Goal: Information Seeking & Learning: Learn about a topic

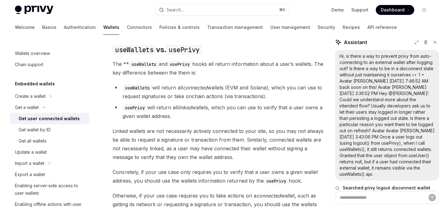
scroll to position [97, 0]
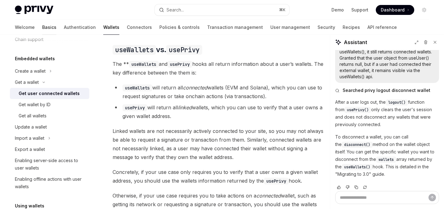
click at [42, 31] on link "Basics" at bounding box center [49, 27] width 14 height 15
type textarea "*"
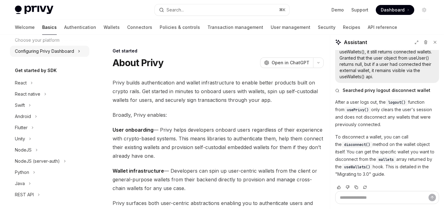
scroll to position [48, 0]
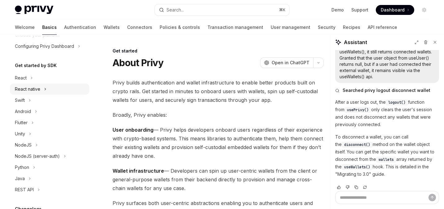
click at [41, 85] on button "React native" at bounding box center [49, 88] width 79 height 11
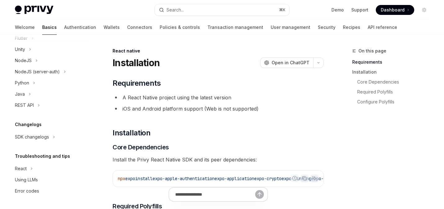
scroll to position [183, 0]
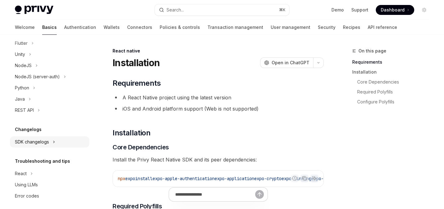
click at [44, 145] on button "SDK changelogs" at bounding box center [49, 141] width 79 height 11
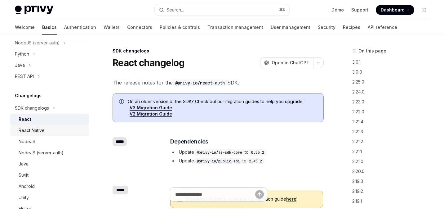
scroll to position [223, 0]
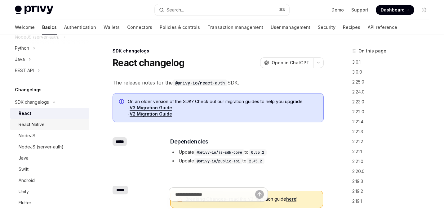
click at [50, 122] on div "React Native" at bounding box center [52, 124] width 67 height 7
type textarea "*"
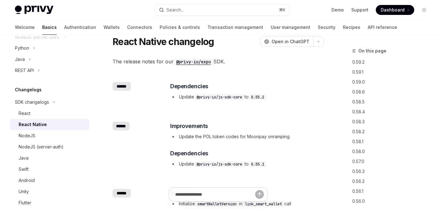
scroll to position [21, 0]
